Goal: Communication & Community: Ask a question

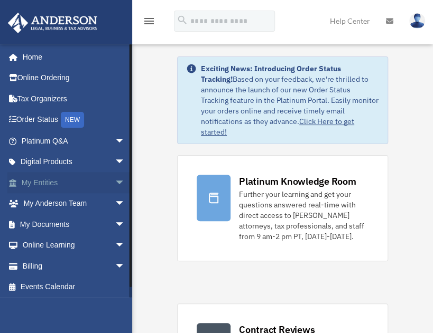
click at [115, 188] on span "arrow_drop_down" at bounding box center [125, 183] width 21 height 22
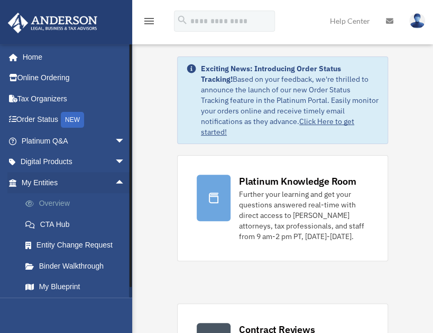
click at [69, 203] on link "Overview" at bounding box center [78, 203] width 126 height 21
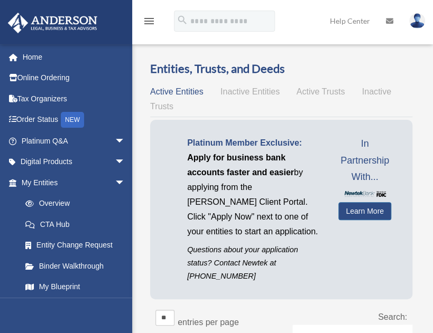
scroll to position [49, 0]
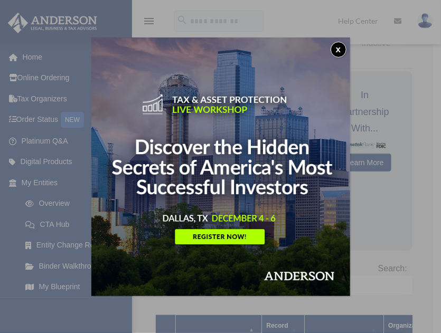
click at [339, 44] on button "x" at bounding box center [339, 50] width 16 height 16
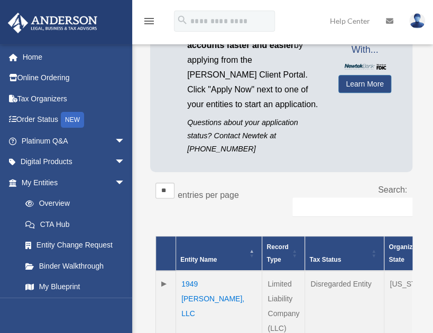
scroll to position [0, 0]
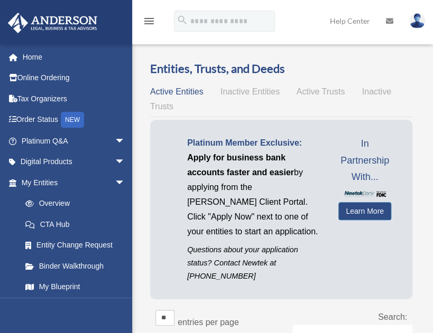
click at [313, 92] on span "Active Trusts" at bounding box center [320, 91] width 49 height 9
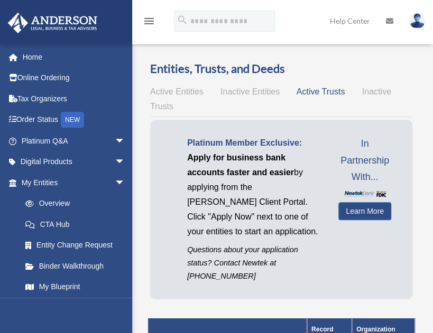
click at [375, 92] on span "Inactive Trusts" at bounding box center [270, 99] width 241 height 24
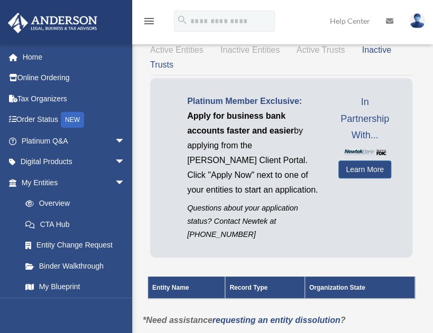
scroll to position [36, 0]
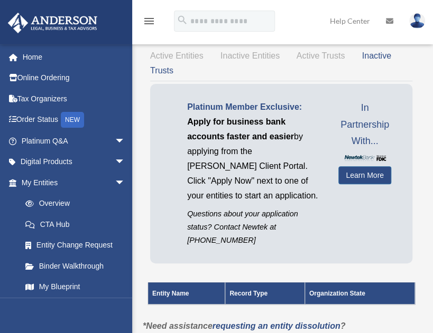
click at [253, 59] on span "Inactive Entities" at bounding box center [249, 55] width 59 height 9
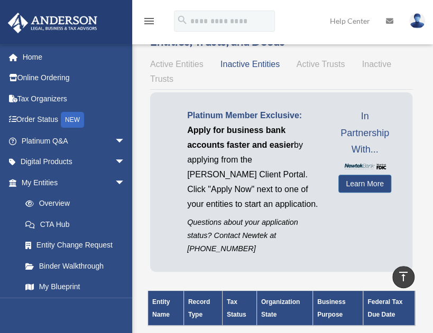
scroll to position [20, 0]
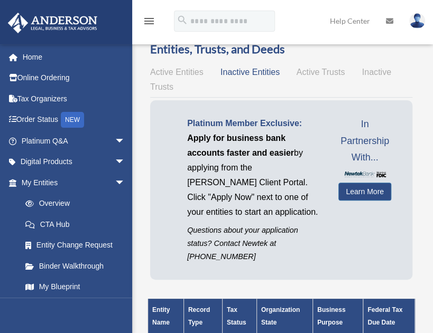
click at [188, 68] on span "Active Entities" at bounding box center [176, 72] width 53 height 9
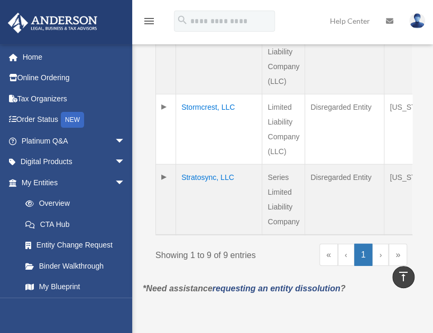
scroll to position [797, 0]
click at [167, 179] on td at bounding box center [166, 199] width 20 height 71
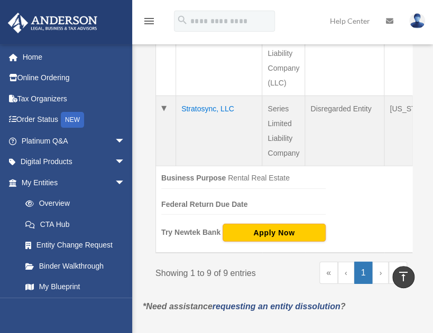
scroll to position [864, 0]
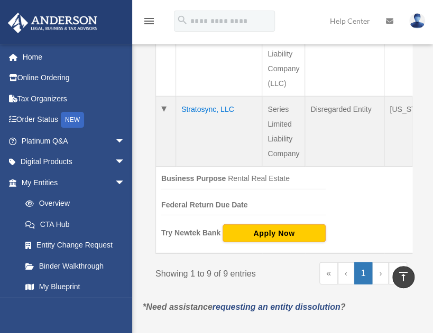
click at [194, 107] on td "Stratosync, LLC" at bounding box center [219, 132] width 86 height 70
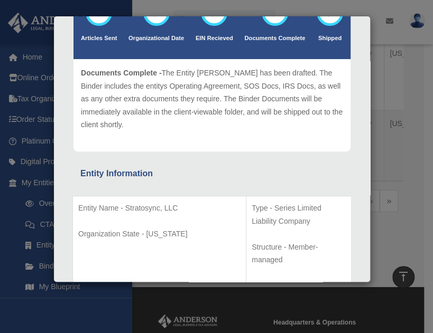
scroll to position [0, 0]
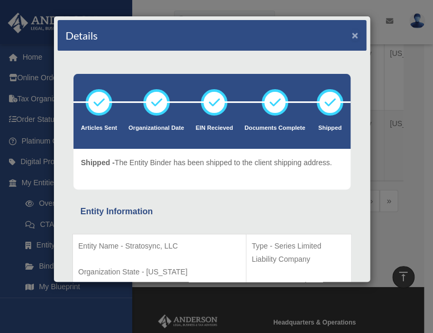
click at [351, 30] on button "×" at bounding box center [354, 35] width 7 height 11
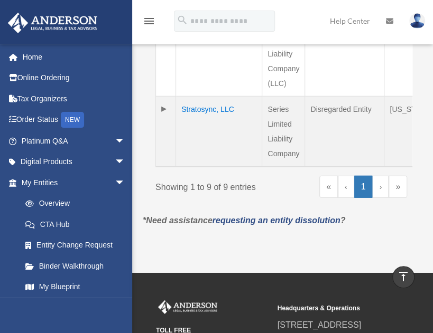
click at [384, 187] on link "›" at bounding box center [380, 187] width 16 height 22
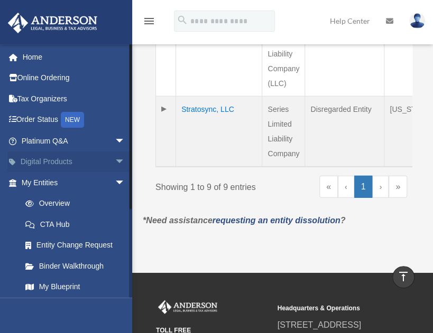
click at [115, 157] on span "arrow_drop_down" at bounding box center [125, 163] width 21 height 22
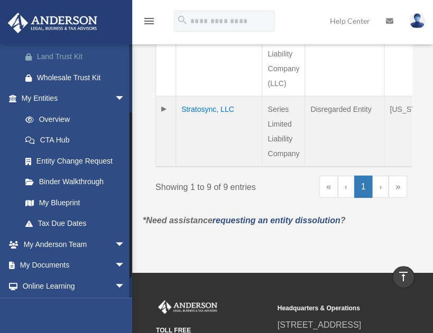
scroll to position [244, 0]
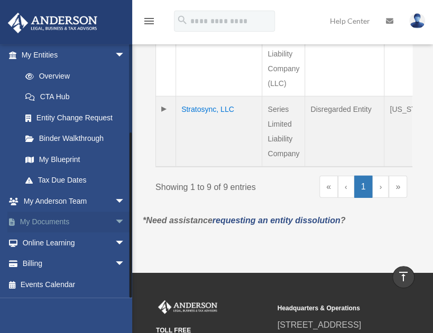
click at [115, 225] on span "arrow_drop_down" at bounding box center [125, 223] width 21 height 22
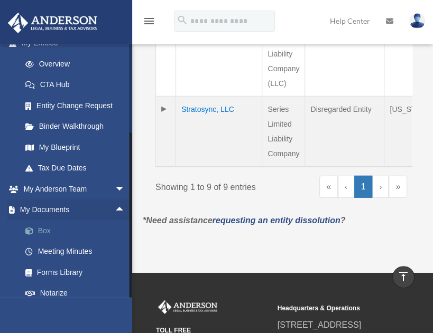
click at [61, 241] on link "Box" at bounding box center [78, 230] width 126 height 21
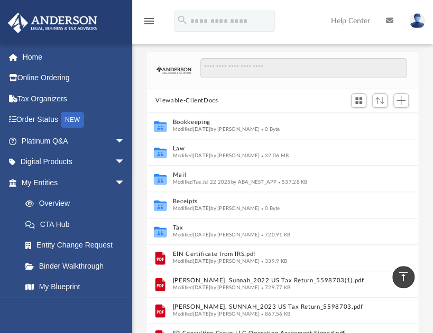
scroll to position [42, 0]
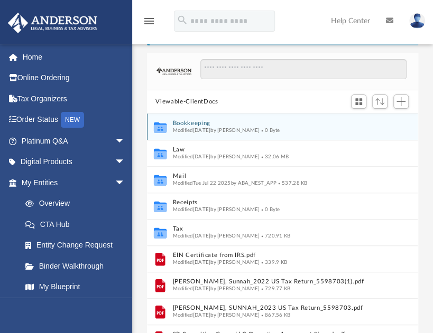
click at [163, 129] on icon "grid" at bounding box center [160, 127] width 13 height 11
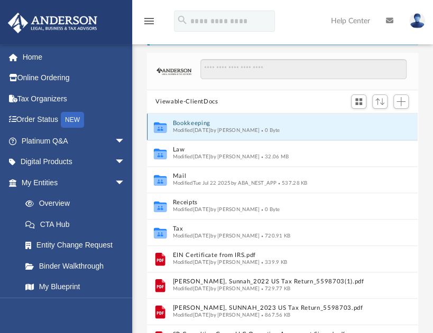
click at [163, 129] on icon "grid" at bounding box center [160, 127] width 13 height 11
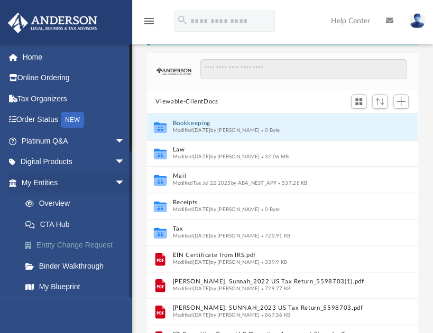
click at [89, 247] on link "Entity Change Request" at bounding box center [78, 245] width 126 height 21
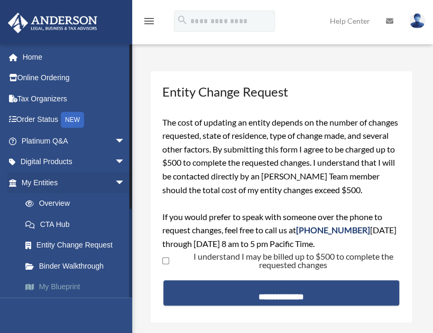
click at [68, 286] on link "My Blueprint" at bounding box center [78, 287] width 126 height 21
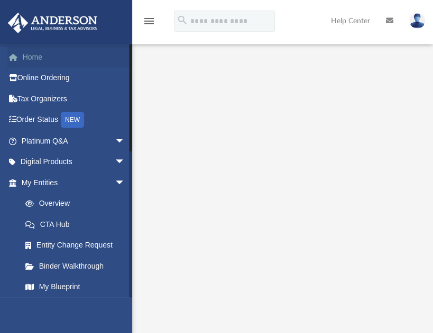
click at [35, 58] on link "Home" at bounding box center [74, 56] width 134 height 21
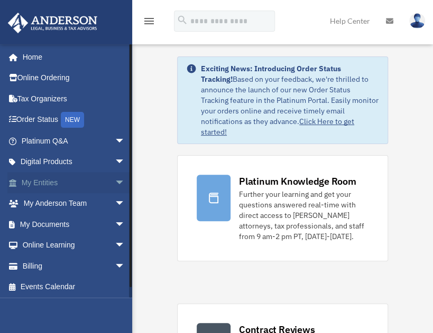
click at [115, 182] on span "arrow_drop_down" at bounding box center [125, 183] width 21 height 22
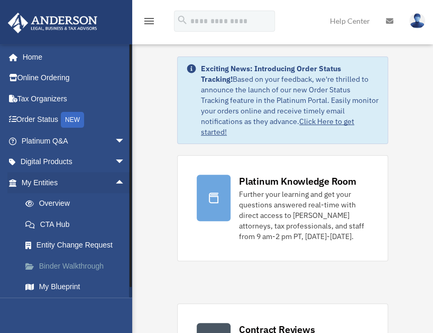
click at [74, 268] on link "Binder Walkthrough" at bounding box center [78, 266] width 126 height 21
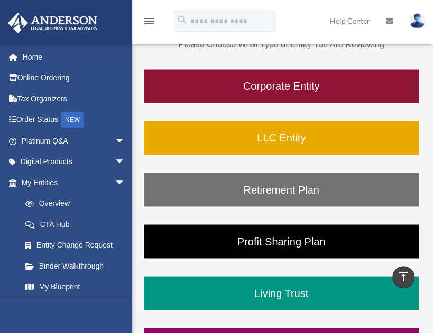
scroll to position [493, 0]
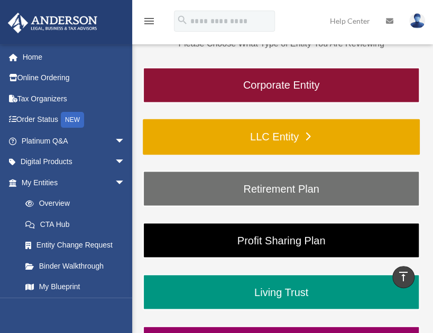
click at [269, 134] on link "LLC Entity" at bounding box center [281, 137] width 277 height 36
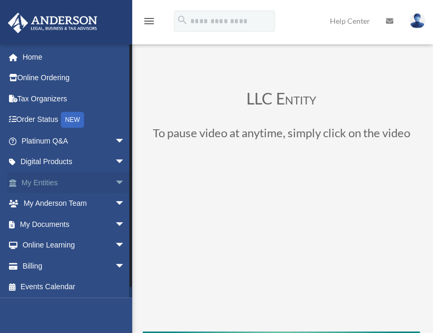
click at [67, 182] on link "My Entities arrow_drop_down" at bounding box center [74, 182] width 134 height 21
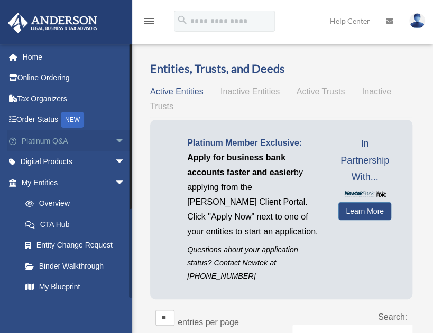
click at [101, 138] on link "Platinum Q&A arrow_drop_down" at bounding box center [74, 140] width 134 height 21
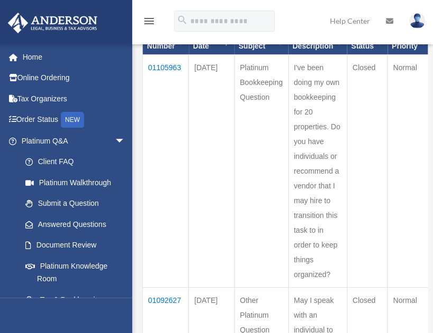
scroll to position [145, 0]
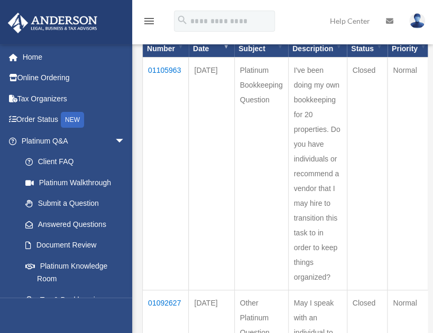
click at [168, 67] on td "01105963" at bounding box center [166, 174] width 46 height 233
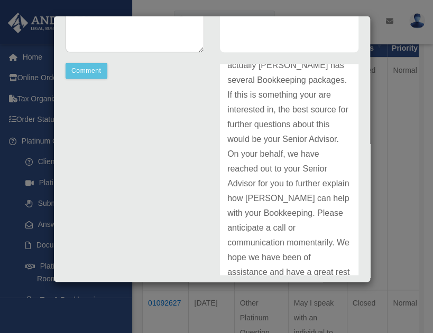
scroll to position [210, 0]
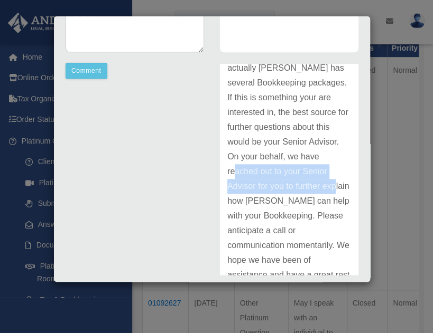
drag, startPoint x: 348, startPoint y: 183, endPoint x: 348, endPoint y: 210, distance: 27.5
click at [348, 210] on div "Sunnah Pashauserc Update date : 09-24-2025 Hi, when should I expect a call? And…" at bounding box center [289, 169] width 154 height 211
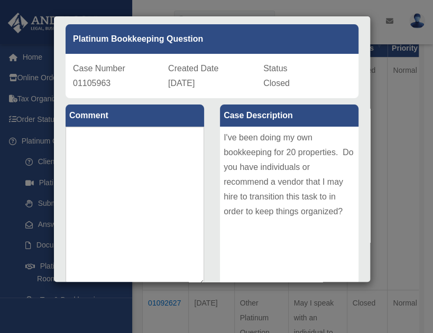
scroll to position [0, 0]
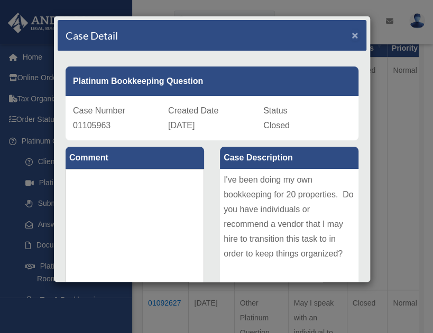
click at [351, 33] on span "×" at bounding box center [354, 35] width 7 height 12
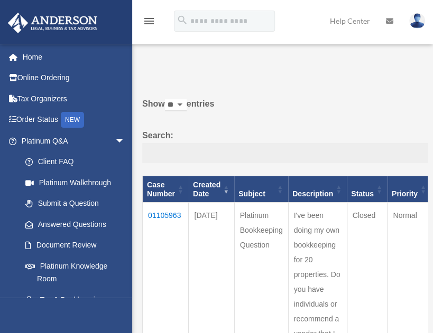
click at [284, 152] on input "Search:" at bounding box center [284, 153] width 285 height 20
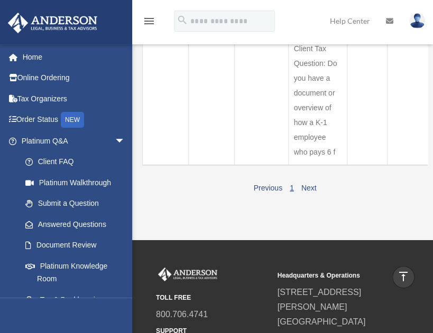
scroll to position [868, 0]
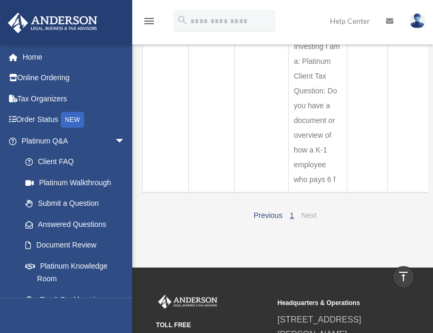
click at [311, 211] on link "Next" at bounding box center [308, 215] width 15 height 8
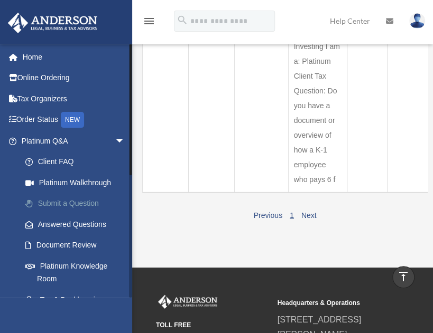
click at [72, 202] on link "Submit a Question" at bounding box center [78, 203] width 126 height 21
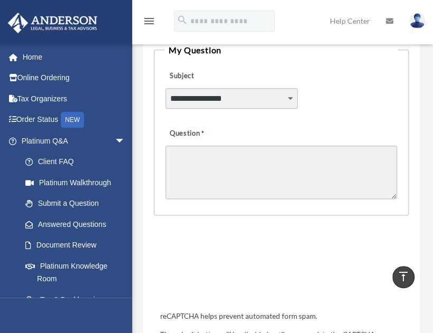
scroll to position [315, 0]
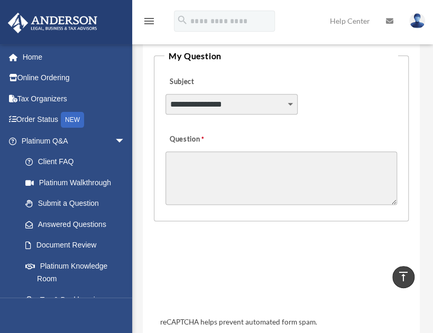
click at [281, 163] on textarea "Question" at bounding box center [280, 178] width 231 height 53
paste textarea "**********"
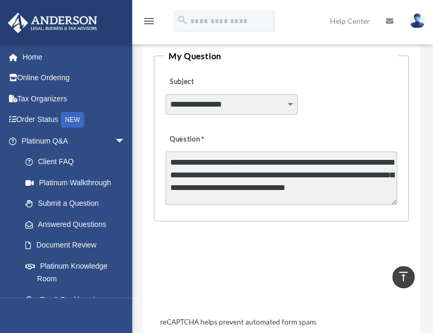
click at [265, 201] on textarea "**********" at bounding box center [280, 178] width 231 height 53
click at [195, 200] on textarea "**********" at bounding box center [280, 178] width 231 height 53
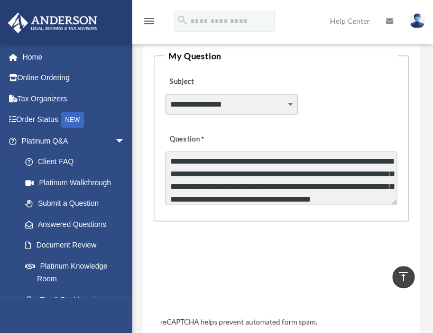
scroll to position [14, 0]
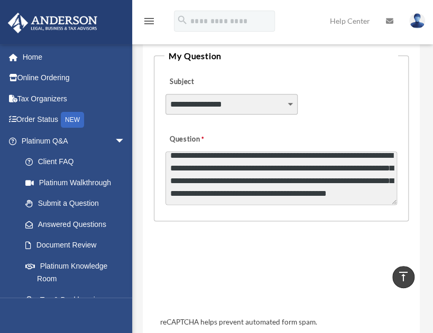
type textarea "**********"
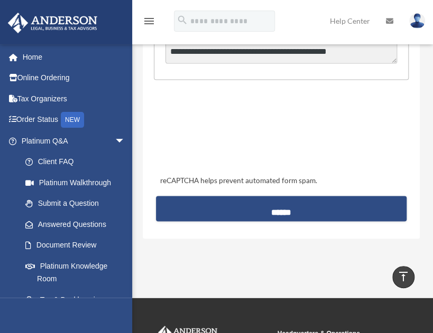
scroll to position [454, 0]
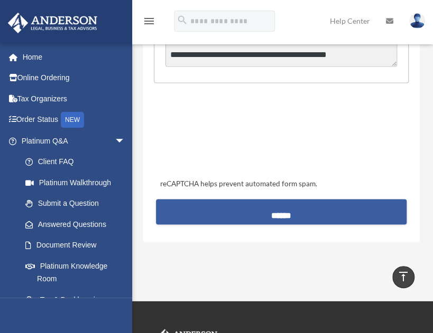
click at [315, 210] on input "******" at bounding box center [281, 211] width 250 height 25
